Goal: Information Seeking & Learning: Learn about a topic

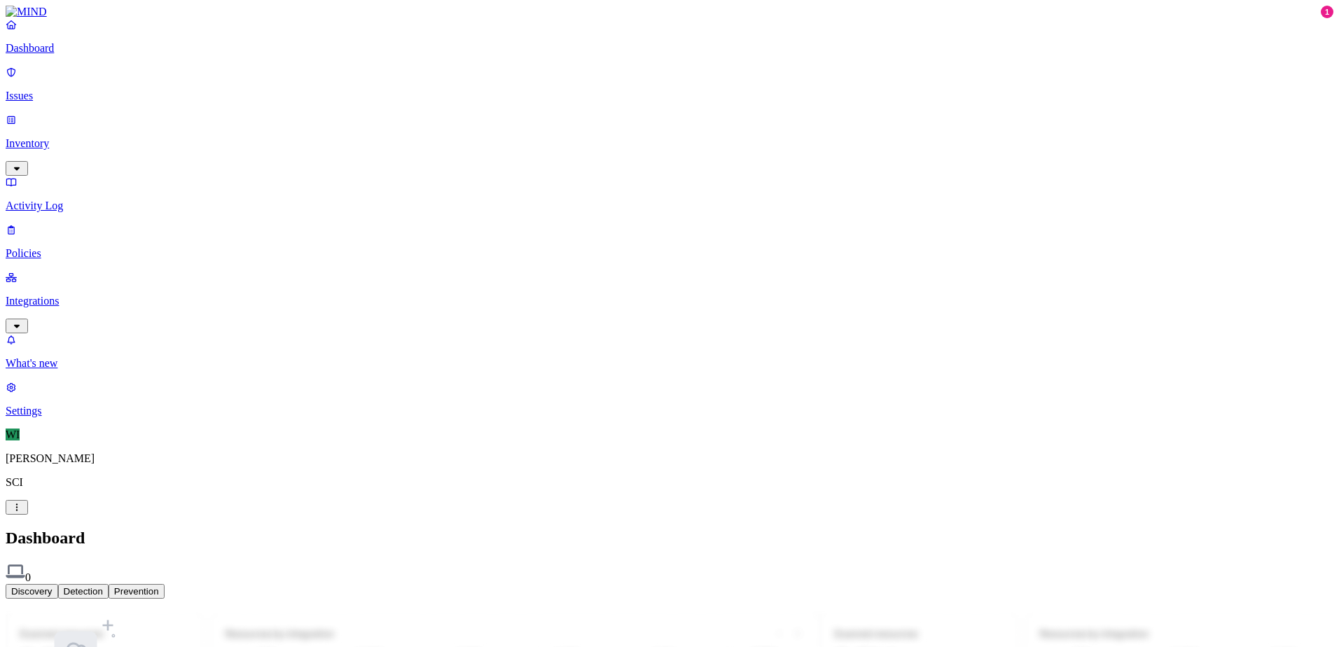
click at [60, 90] on p "Issues" at bounding box center [670, 96] width 1328 height 13
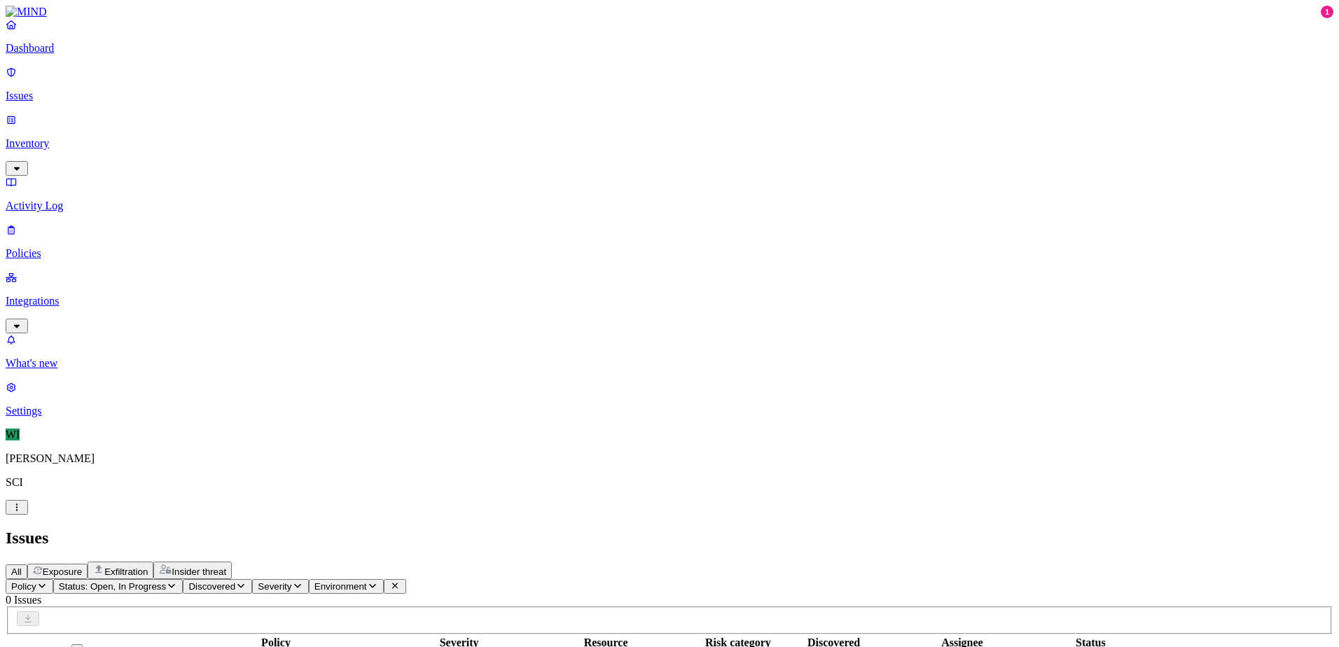
click at [51, 247] on p "Policies" at bounding box center [670, 253] width 1328 height 13
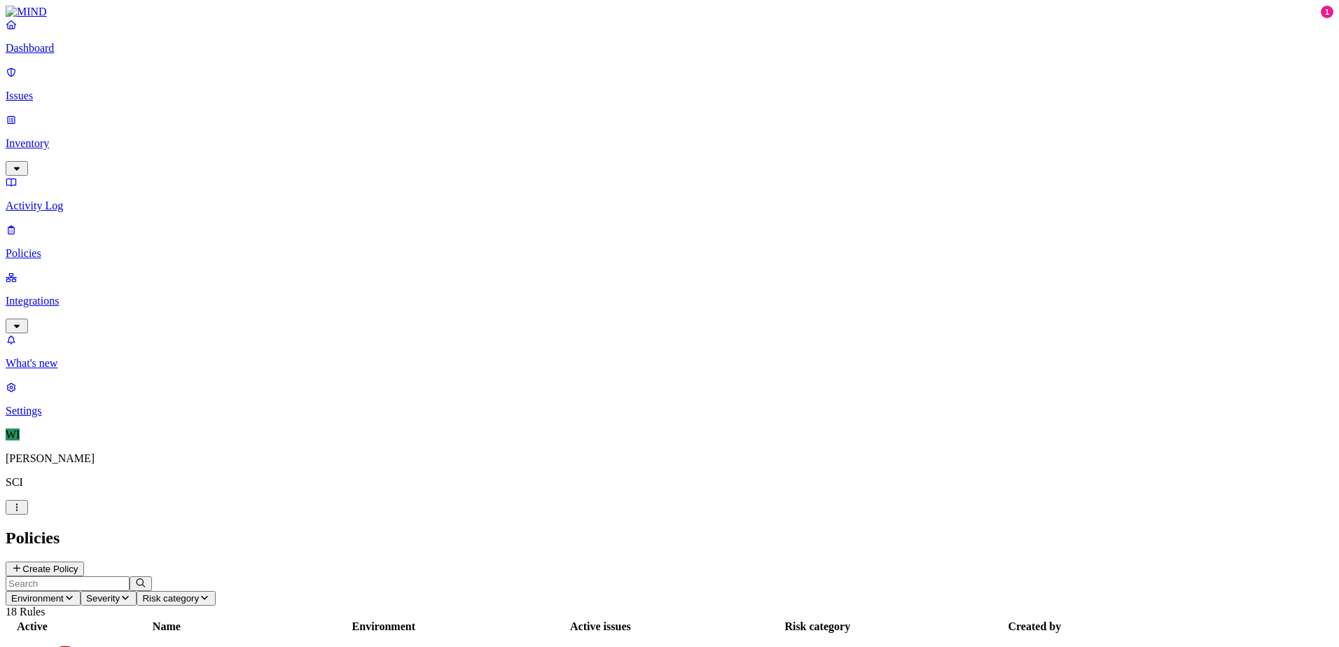
drag, startPoint x: 114, startPoint y: 356, endPoint x: 108, endPoint y: 360, distance: 7.6
click at [114, 356] on nav "Dashboard Issues Inventory Activity Log Policies Integrations What's new 1 Sett…" at bounding box center [670, 217] width 1328 height 399
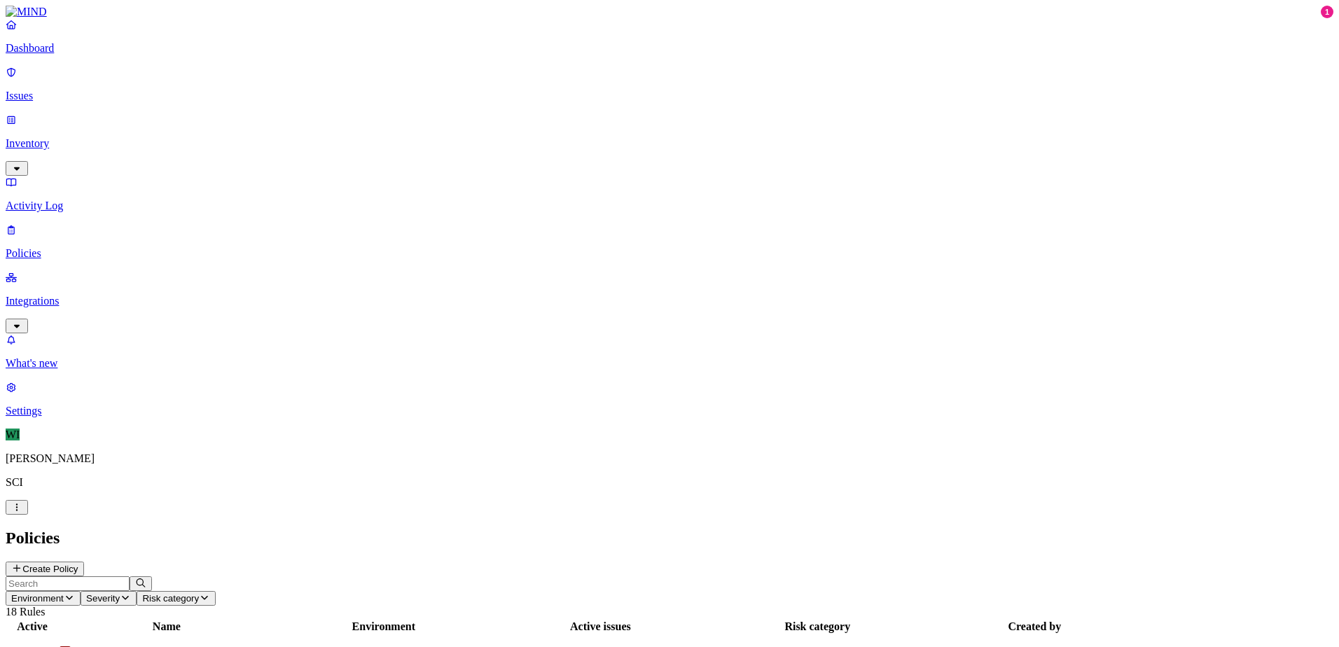
drag, startPoint x: 125, startPoint y: 301, endPoint x: 113, endPoint y: 303, distance: 11.4
click at [125, 301] on nav "Dashboard Issues Inventory Activity Log Policies Integrations What's new 1 Sett…" at bounding box center [670, 217] width 1328 height 399
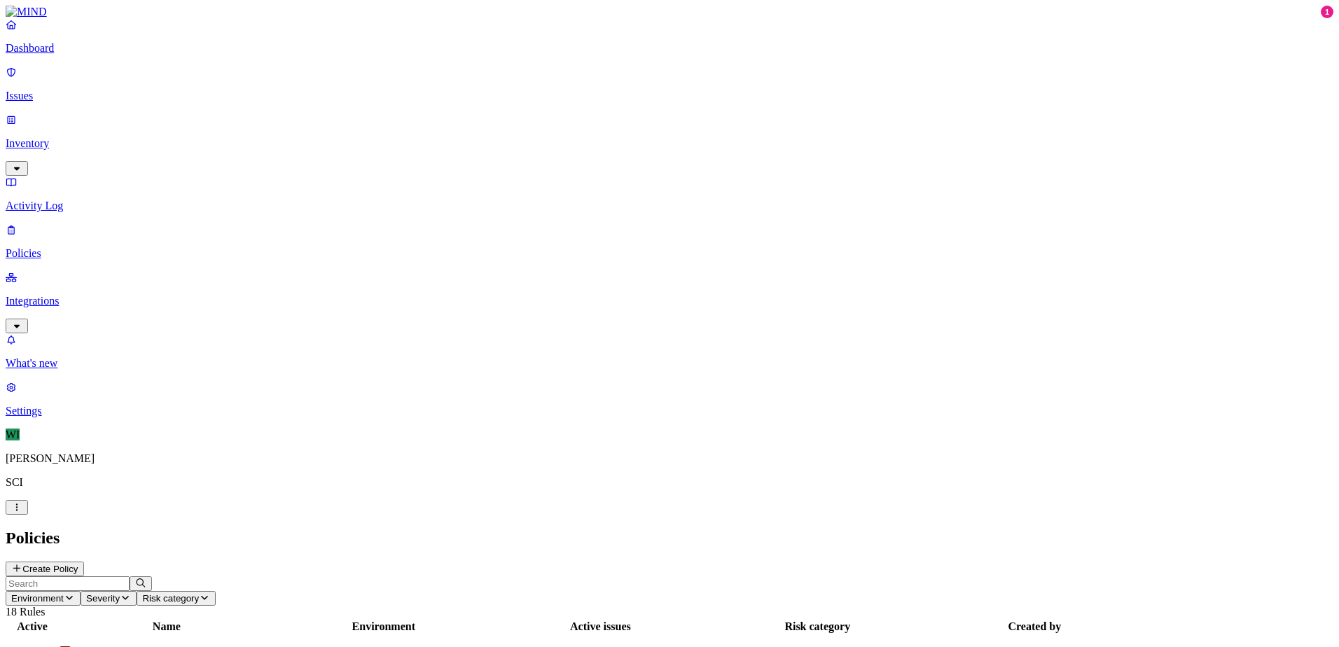
click at [143, 321] on nav "Dashboard Issues Inventory Activity Log Policies Integrations What's new 1 Sett…" at bounding box center [670, 217] width 1328 height 399
click at [57, 55] on p "Dashboard" at bounding box center [670, 48] width 1328 height 13
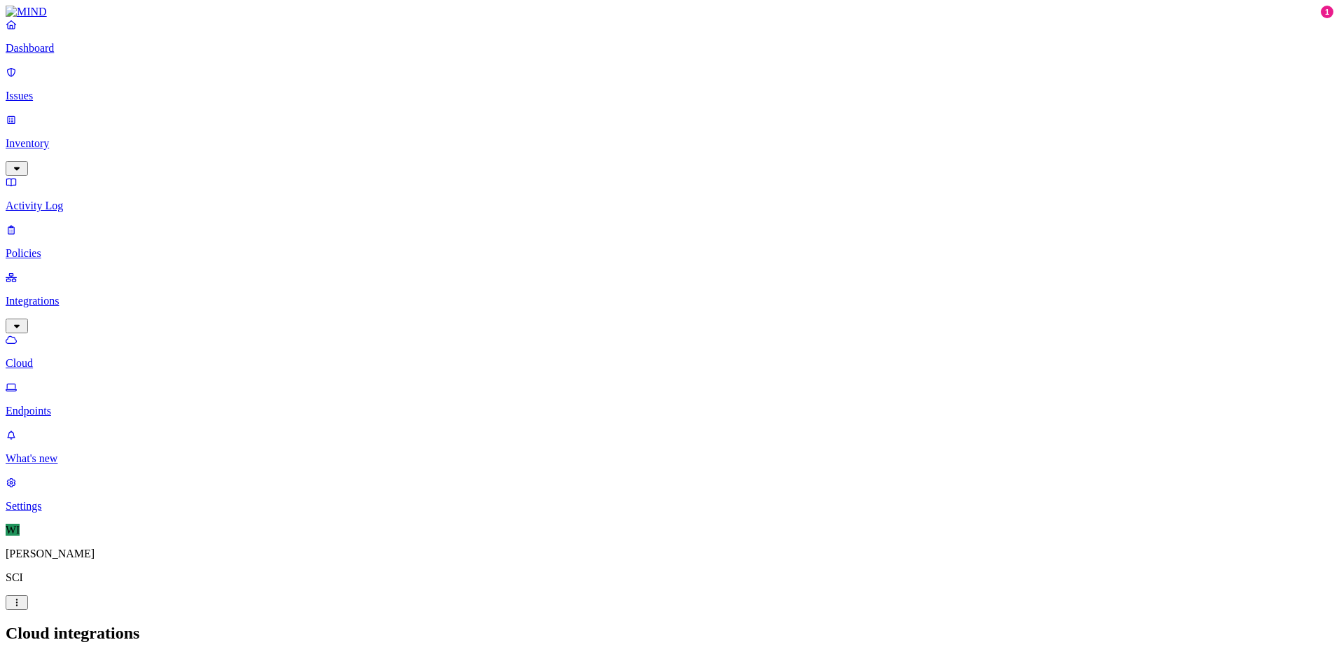
click at [37, 50] on link "Dashboard" at bounding box center [670, 36] width 1328 height 36
